Goal: Task Accomplishment & Management: Complete application form

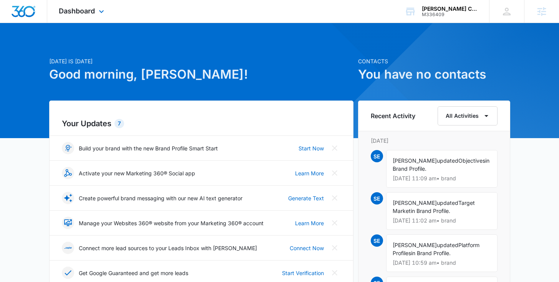
click at [92, 7] on div "Dashboard Apps Reputation Websites Forms CRM Email Social Content Ads Intellige…" at bounding box center [82, 11] width 70 height 23
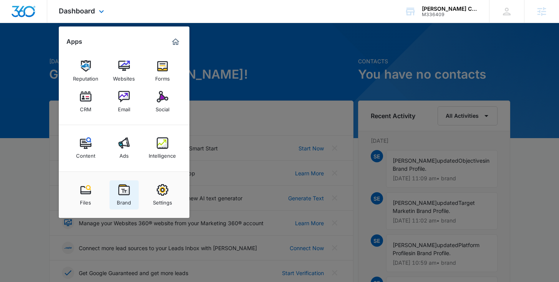
click at [120, 196] on img at bounding box center [124, 190] width 12 height 12
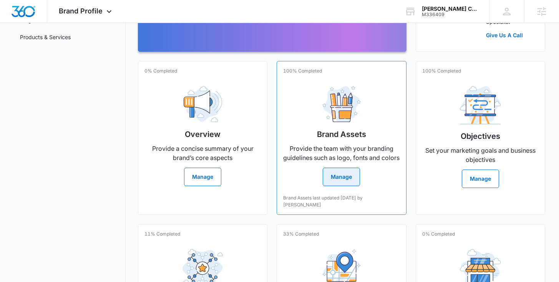
scroll to position [160, 0]
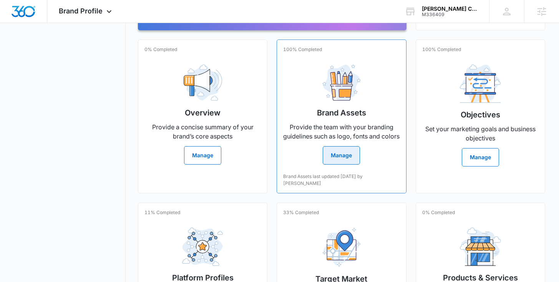
click at [301, 87] on div "Brand Assets Provide the team with your branding guidelines such as logo, fonts…" at bounding box center [341, 111] width 116 height 106
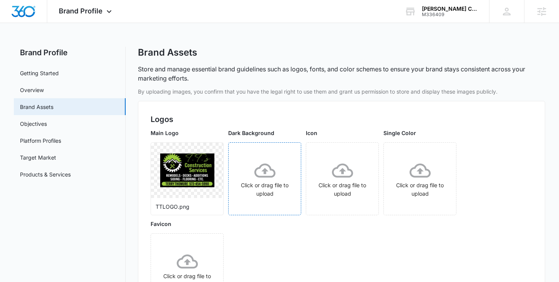
scroll to position [2, 0]
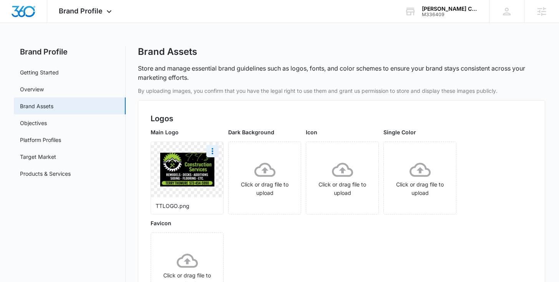
click at [191, 164] on img at bounding box center [187, 170] width 54 height 34
click at [212, 155] on icon "More" at bounding box center [212, 151] width 9 height 9
click at [189, 169] on img at bounding box center [187, 170] width 54 height 34
click at [215, 154] on icon "More" at bounding box center [212, 151] width 9 height 9
click at [222, 171] on div "Download" at bounding box center [228, 172] width 25 height 5
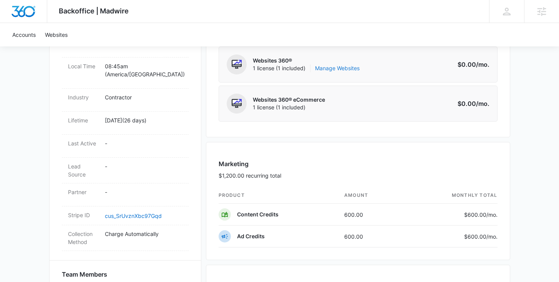
scroll to position [343, 0]
click at [348, 69] on link "Manage Websites" at bounding box center [337, 69] width 45 height 8
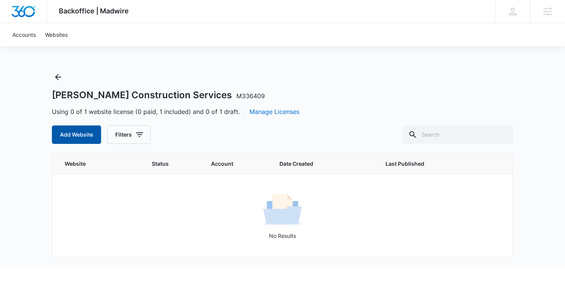
click at [72, 135] on button "Add Website" at bounding box center [76, 135] width 49 height 18
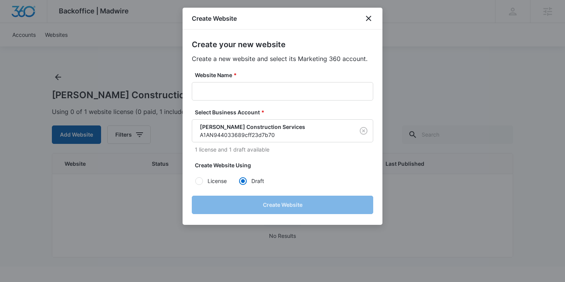
radio input "true"
click at [262, 91] on input "Website Name *" at bounding box center [282, 91] width 181 height 18
type input "v"
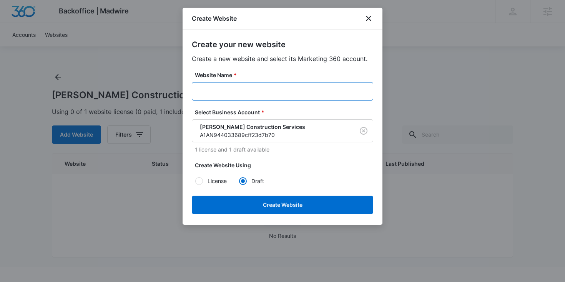
paste input "M336409 - [PERSON_NAME] Construction Services"
click at [268, 91] on input "M336409 - [PERSON_NAME] Construction Services" at bounding box center [282, 91] width 181 height 18
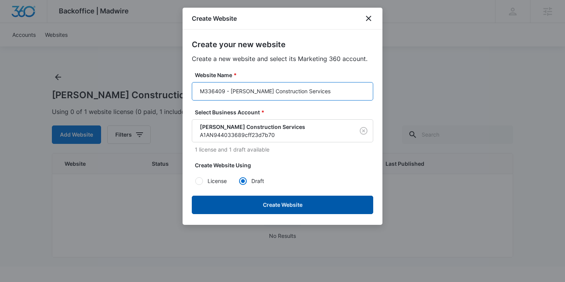
type input "M336409 - [PERSON_NAME] Construction Services"
click at [299, 201] on button "Create Website" at bounding box center [282, 205] width 181 height 18
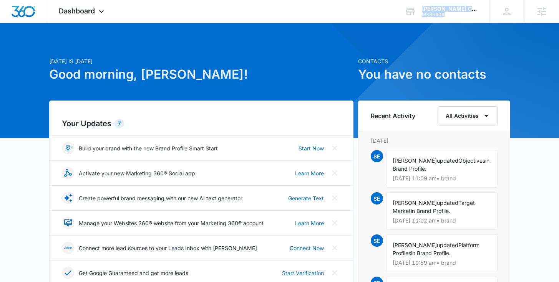
click at [92, 12] on span "Dashboard" at bounding box center [77, 11] width 36 height 8
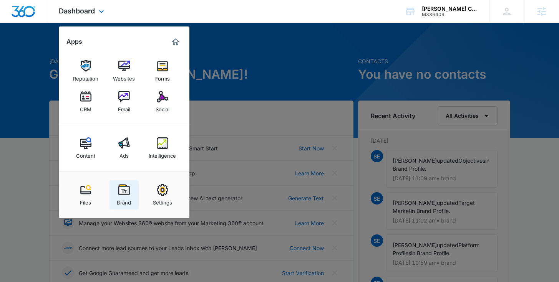
click at [126, 190] on img at bounding box center [124, 190] width 12 height 12
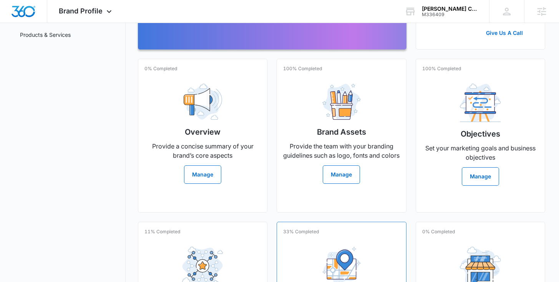
scroll to position [245, 0]
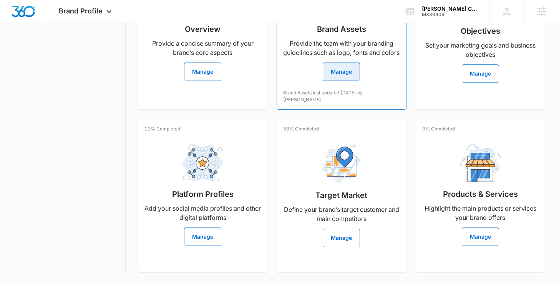
click at [299, 81] on div "Brand Assets Provide the team with your branding guidelines such as logo, fonts…" at bounding box center [341, 28] width 116 height 106
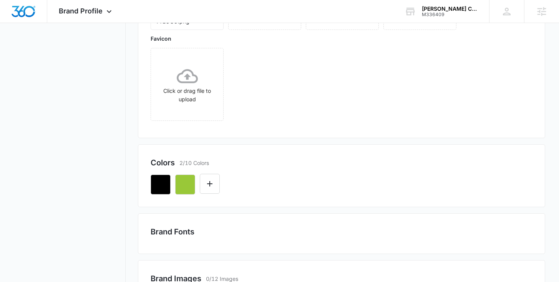
scroll to position [220, 0]
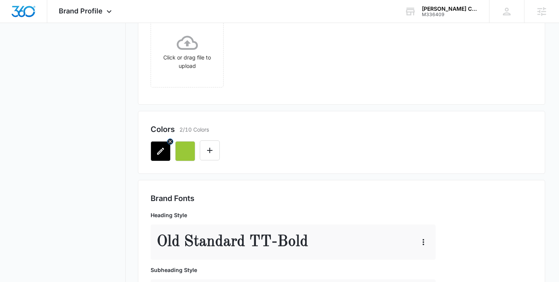
click at [161, 151] on icon "button" at bounding box center [160, 151] width 9 height 9
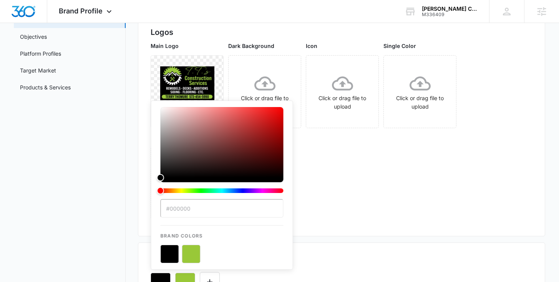
scroll to position [143, 0]
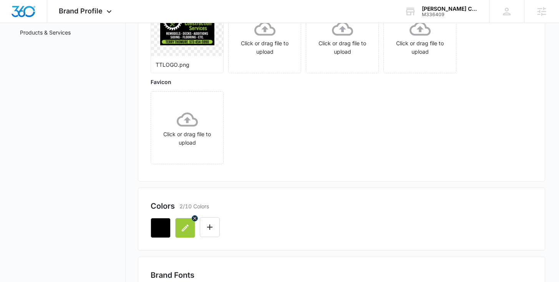
click at [184, 226] on icon "button" at bounding box center [185, 228] width 9 height 9
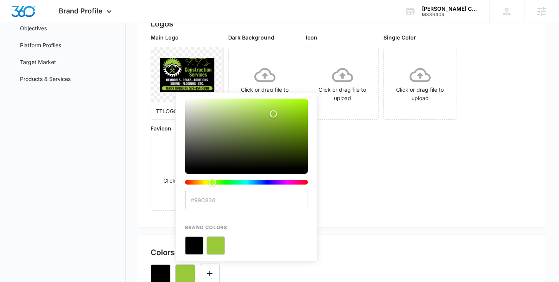
scroll to position [138, 0]
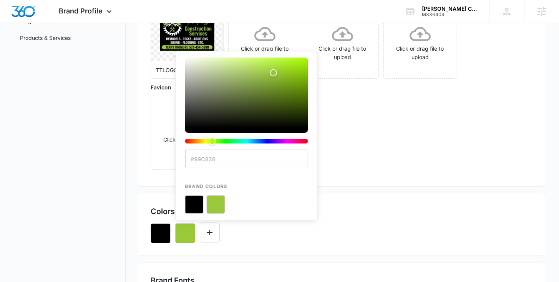
click at [445, 130] on div "Main Logo TTLOGO.png Dark Background Click or drag file to upload Icon Click or…" at bounding box center [341, 83] width 381 height 182
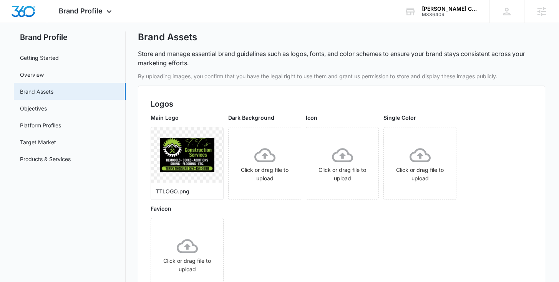
scroll to position [0, 0]
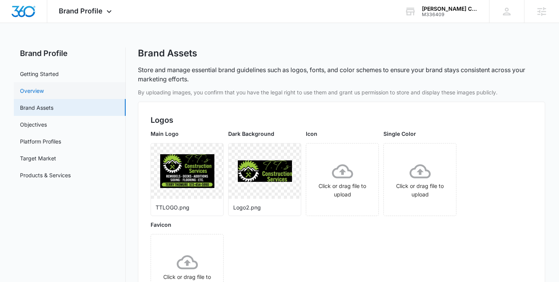
click at [38, 87] on link "Overview" at bounding box center [32, 91] width 24 height 8
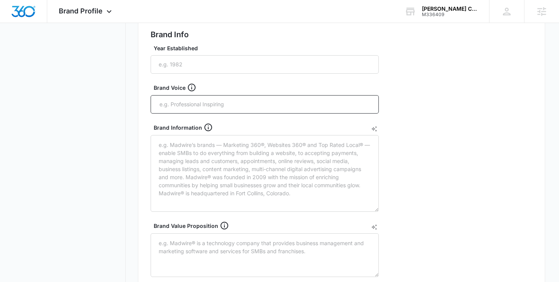
scroll to position [87, 0]
